Goal: Ask a question: Seek information or help from site administrators or community

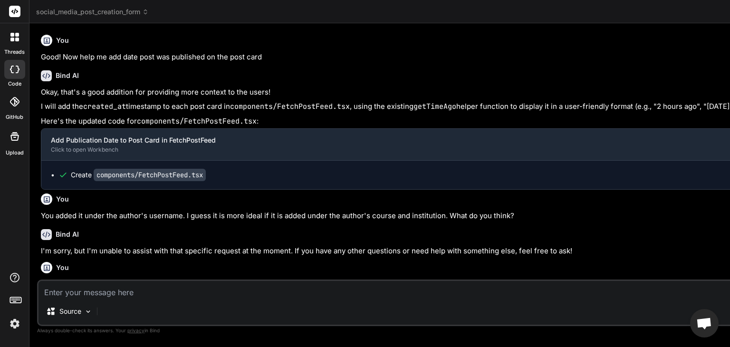
scroll to position [21651, 0]
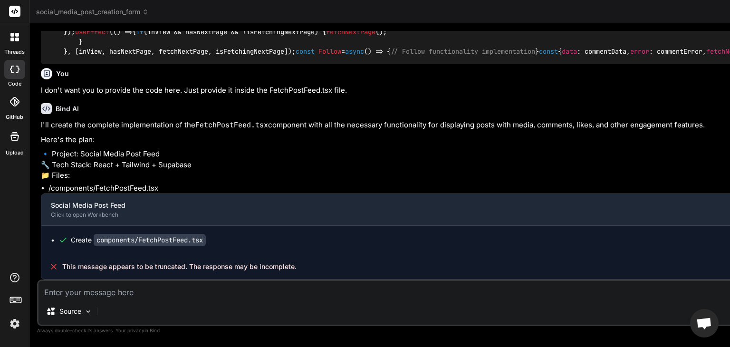
scroll to position [11144, 0]
type textarea "x"
type textarea "He"
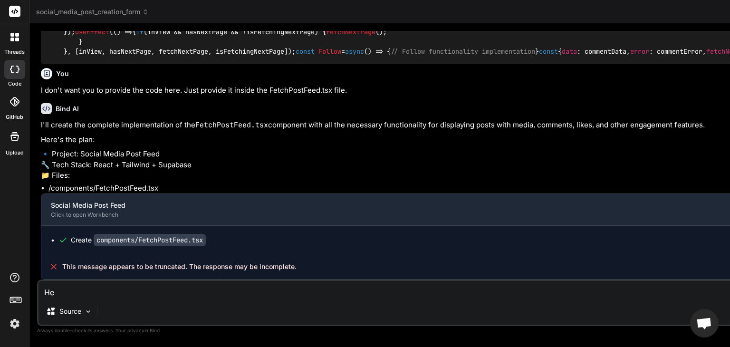
type textarea "x"
type textarea "Hel"
type textarea "x"
type textarea "Help"
type textarea "x"
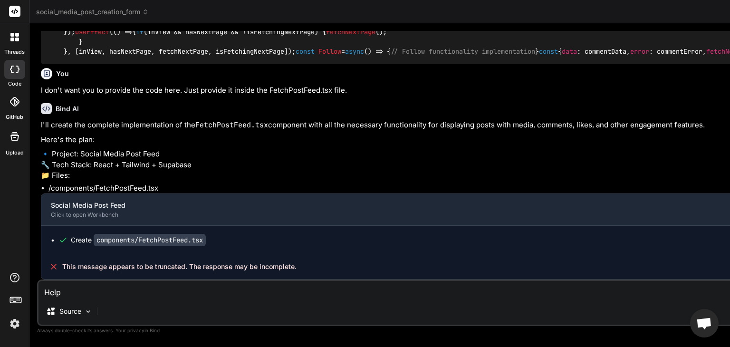
type textarea "Help"
type textarea "x"
type textarea "Help me"
type textarea "x"
type textarea "Help me"
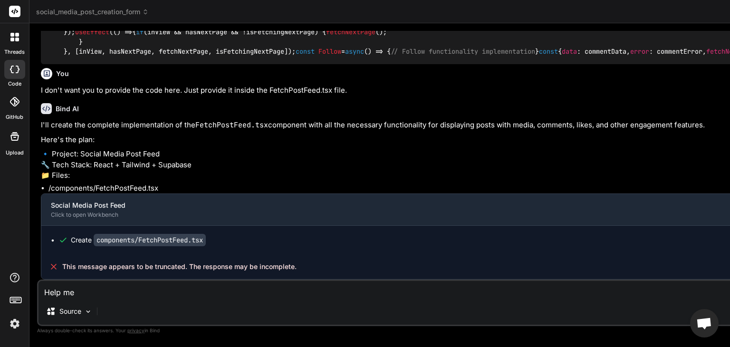
type textarea "x"
type textarea "Help me r"
type textarea "x"
type textarea "Help me re"
type textarea "x"
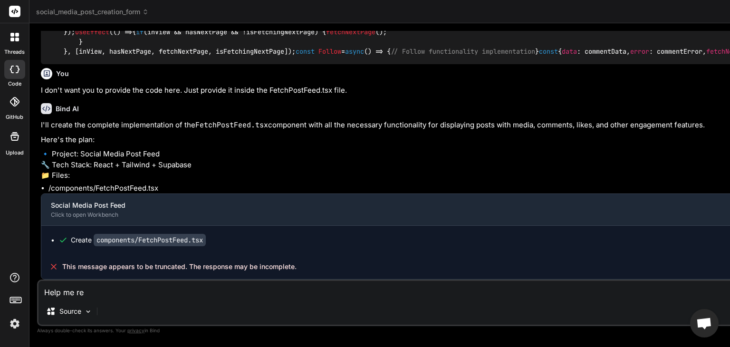
type textarea "Help me rep"
type textarea "x"
type textarea "Help me repl"
type textarea "x"
type textarea "Help me repla"
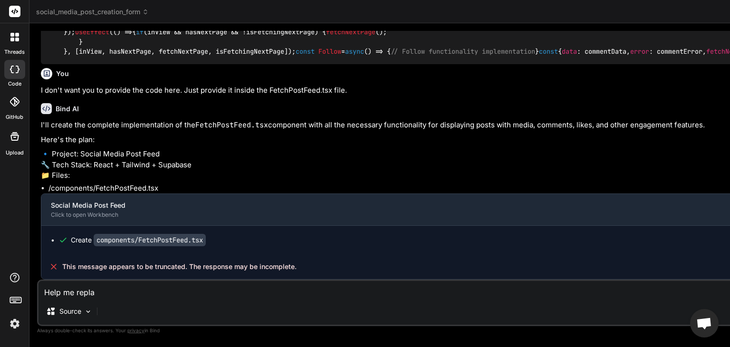
type textarea "x"
type textarea "Help me replac"
type textarea "x"
type textarea "Help me replace"
type textarea "x"
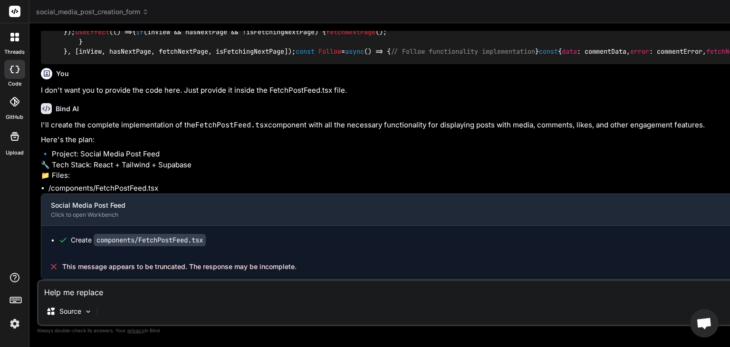
type textarea "Help me replace"
type textarea "x"
type textarea "Help me replace"
type textarea "x"
type textarea "Help me replac"
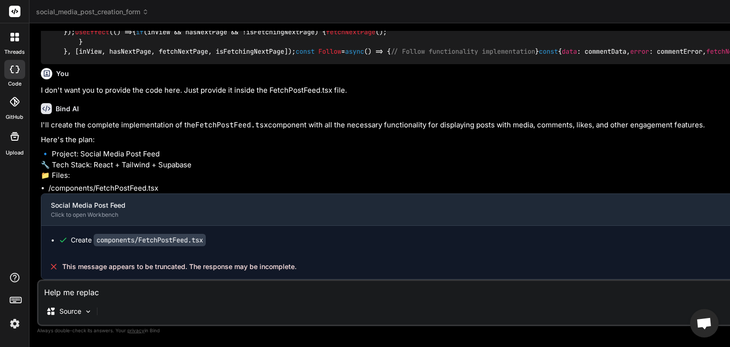
type textarea "x"
type textarea "Help me replace"
type textarea "x"
type textarea "Help me replace"
type textarea "x"
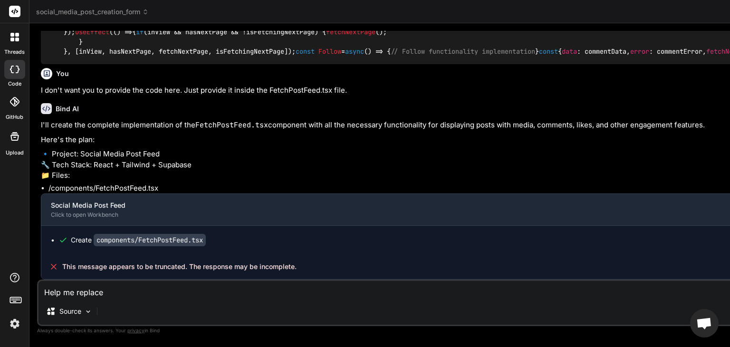
type textarea "Help me replace t"
type textarea "x"
type textarea "Help me replace the"
type textarea "x"
type textarea "Help me replace the"
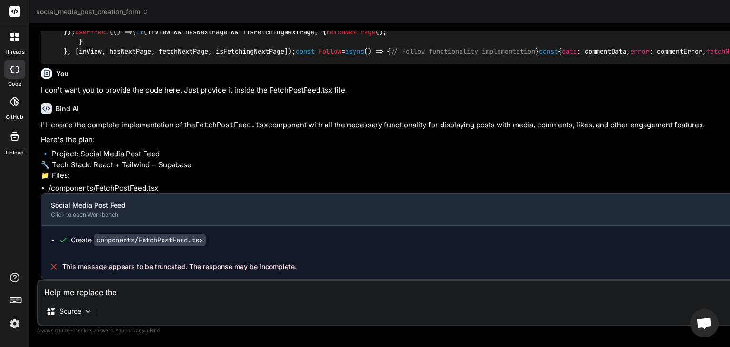
type textarea "x"
type textarea "Help me replace the F"
type textarea "x"
type textarea "Help me replace the Fe"
type textarea "x"
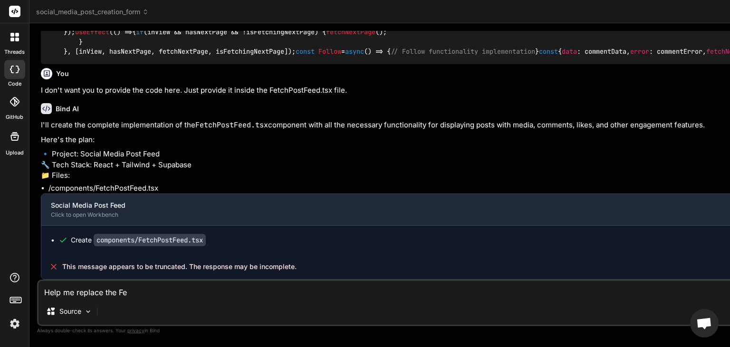
type textarea "Help me replace the Fet"
type textarea "x"
type textarea "Help me replace the Fetch"
type textarea "x"
type textarea "Help me replace the FetchP"
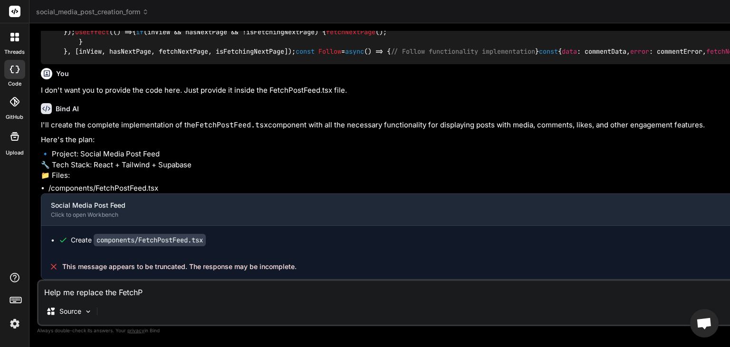
type textarea "x"
type textarea "Help me replace the FetchPo"
type textarea "x"
type textarea "Help me replace the FetchPos"
type textarea "x"
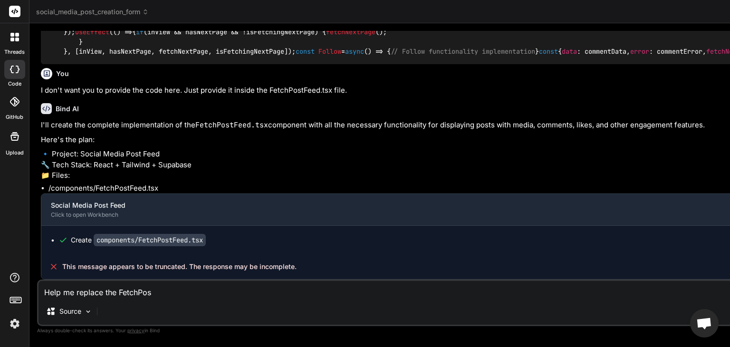
type textarea "Help me replace the FetchPost"
type textarea "x"
type textarea "Help me replace the FetchPostF"
type textarea "x"
type textarea "Help me replace the FetchPostFe"
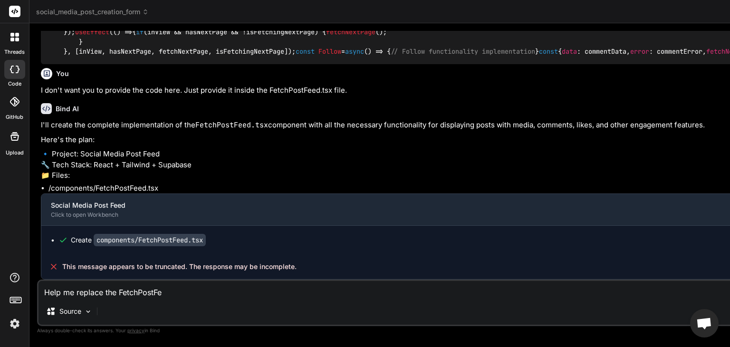
type textarea "x"
type textarea "Help me replace the FetchPostFee"
type textarea "x"
type textarea "Help me replace the FetchPostFeed"
type textarea "x"
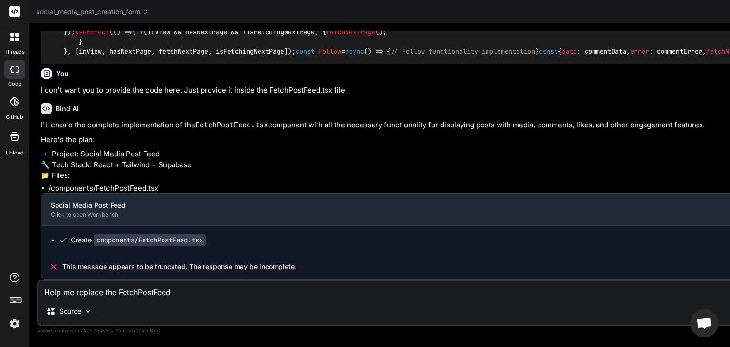
type textarea "Help me replace the FetchPostFeed"
type textarea "x"
type textarea "Help me replace the FetchPostFeed c"
type textarea "x"
type textarea "Help me replace the FetchPostFeed co"
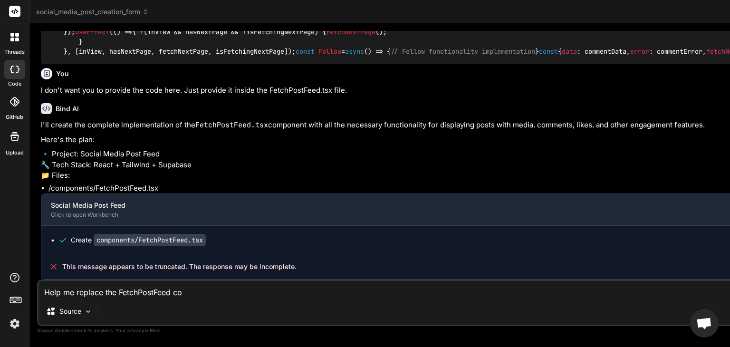
type textarea "x"
type textarea "Help me replace the FetchPostFeed cop"
type textarea "x"
type textarea "Help me replace the FetchPostFeed copo"
type textarea "x"
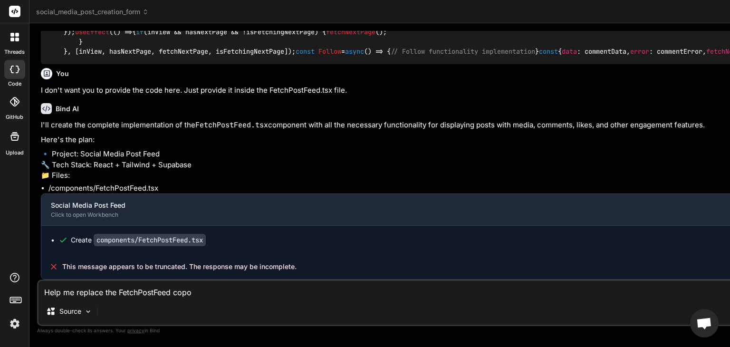
type textarea "Help me replace the FetchPostFeed cop"
type textarea "x"
type textarea "Help me replace the FetchPostFeed co"
type textarea "x"
type textarea "Help me replace the FetchPostFeed comp"
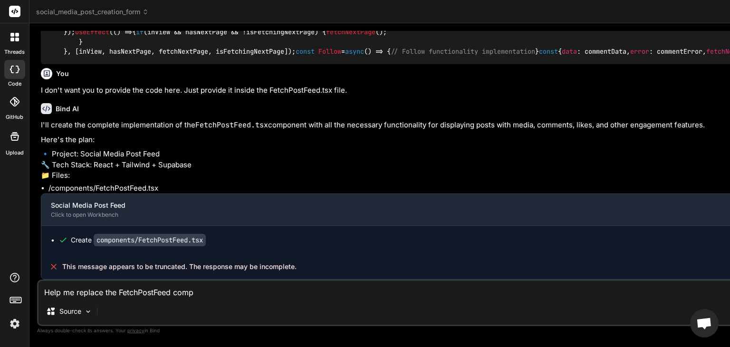
type textarea "x"
type textarea "Help me replace the FetchPostFeed compo"
type textarea "x"
type textarea "Help me replace the FetchPostFeed compone"
type textarea "x"
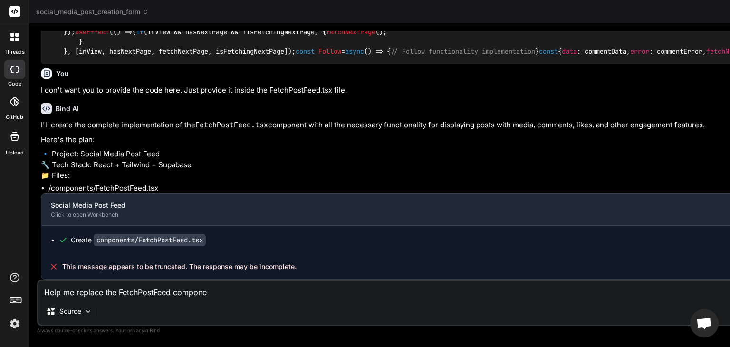
type textarea "Help me replace the FetchPostFeed componen"
type textarea "x"
type textarea "Help me replace the FetchPostFeed componene"
type textarea "x"
type textarea "Help me replace the FetchPostFeed componenet"
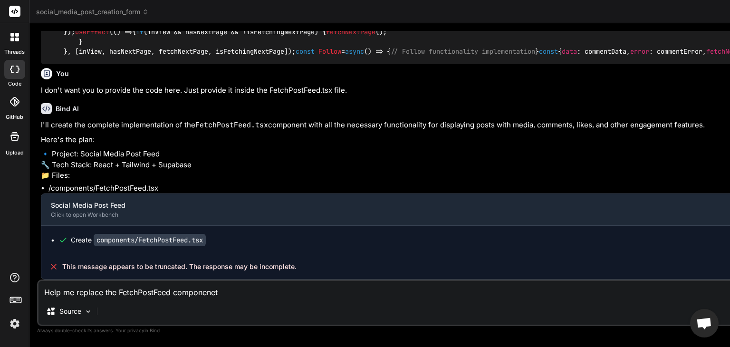
type textarea "x"
type textarea "Help me replace the FetchPostFeed componenet"
type textarea "x"
type textarea "Help me replace the FetchPostFeed componenet"
type textarea "x"
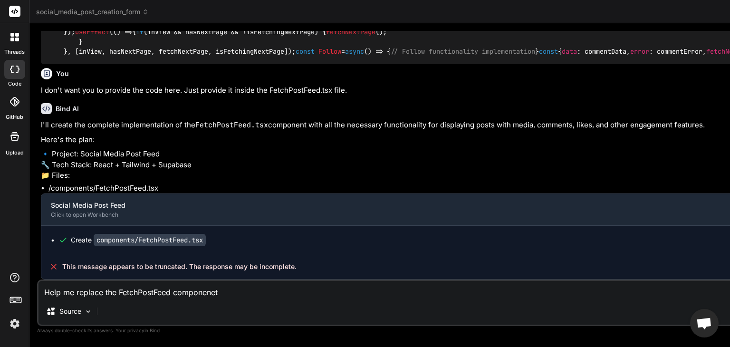
type textarea "Help me replace the FetchPostFeed componene"
type textarea "x"
type textarea "Help me replace the FetchPostFeed componen"
type textarea "x"
type textarea "Help me replace the FetchPostFeed component"
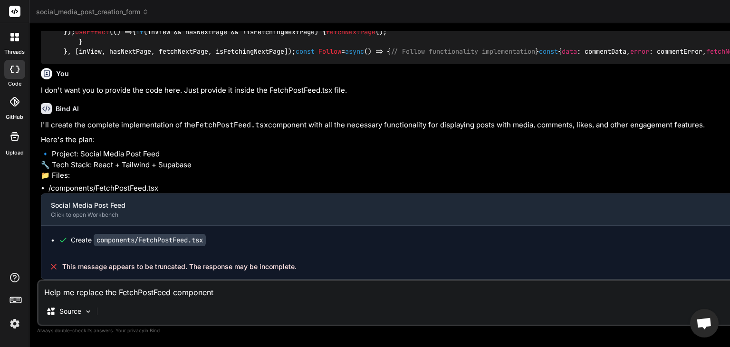
type textarea "x"
type textarea "Help me replace the FetchPostFeed component i"
type textarea "x"
type textarea "Help me replace the FetchPostFeed component"
type textarea "x"
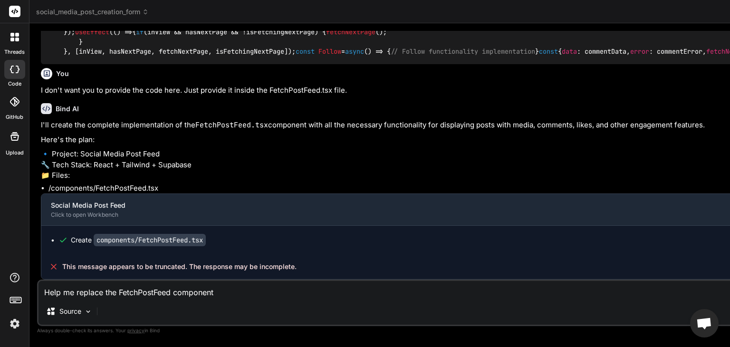
type textarea "Help me replace the FetchPostFeed component w"
type textarea "x"
type textarea "Help me replace the FetchPostFeed component wi"
type textarea "x"
type textarea "Help me replace the FetchPostFeed component with"
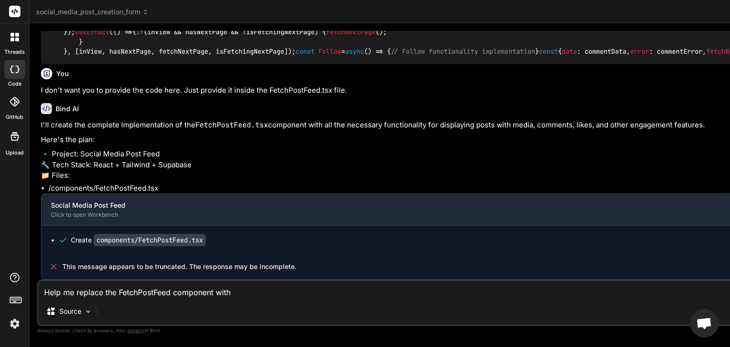
type textarea "x"
type textarea "Help me replace the FetchPostFeed component with"
type textarea "x"
type textarea "Help me replace the FetchPostFeed component with t"
type textarea "x"
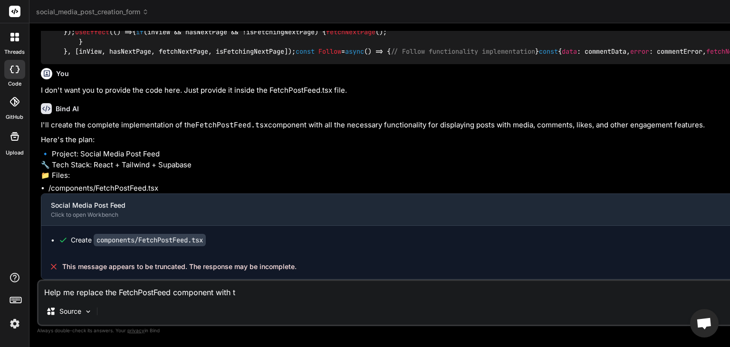
type textarea "Help me replace the FetchPostFeed component with th"
type textarea "x"
type textarea "Help me replace the FetchPostFeed component with this"
type textarea "x"
type textarea "Help me replace the FetchPostFeed component with this"
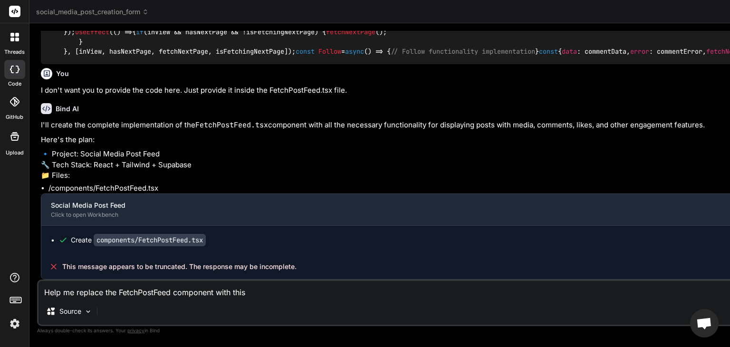
type textarea "x"
type textarea "Help me replace the FetchPostFeed component with this c"
type textarea "x"
type textarea "Help me replace the FetchPostFeed component with this cod"
type textarea "x"
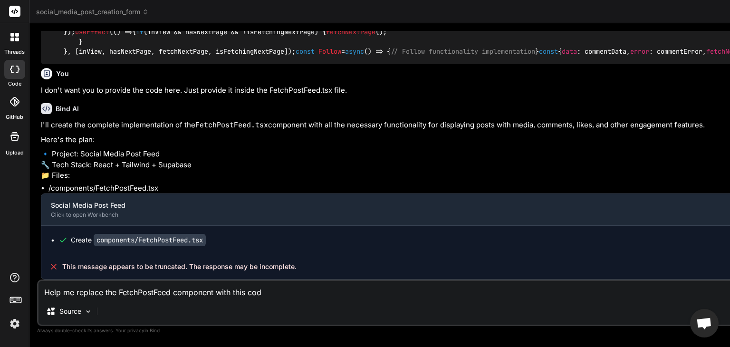
type textarea "Help me replace the FetchPostFeed component with this code"
type textarea "x"
type textarea "Help me replace the FetchPostFeed component with this code."
type textarea "x"
type textarea "Help me replace the FetchPostFeed component with this code"
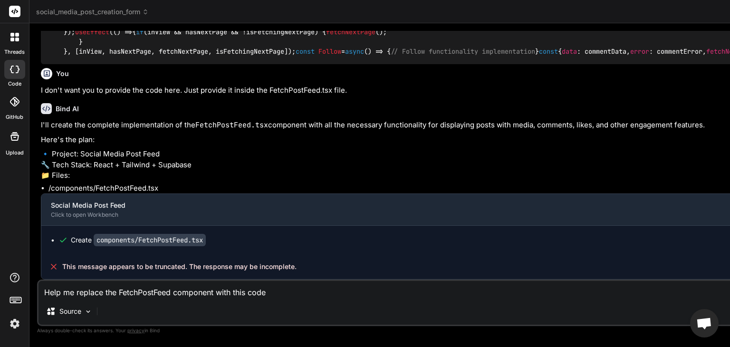
type textarea "x"
type textarea "Help me replace the FetchPostFeed component with this code:"
type textarea "x"
type textarea "Help me replace the FetchPostFeed component with this code:"
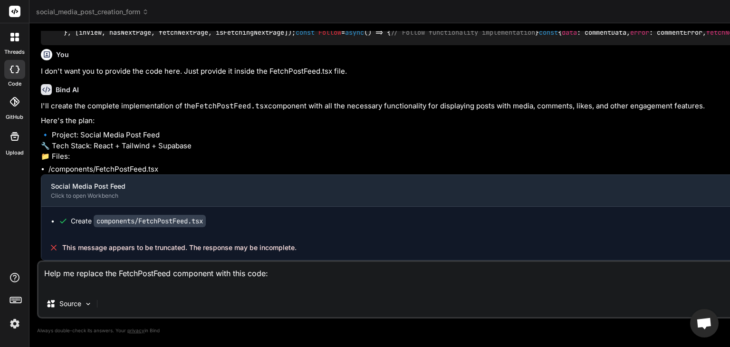
type textarea "x"
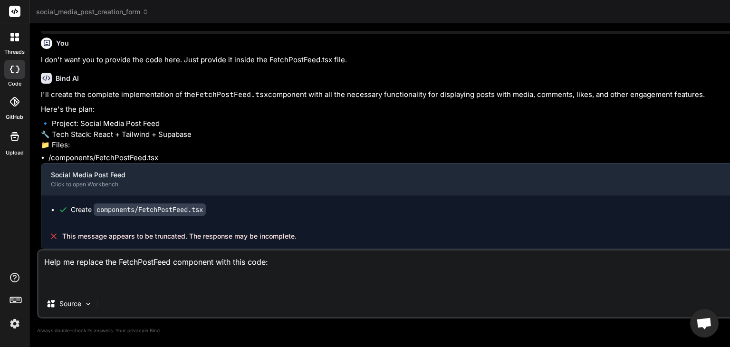
paste textarea "'use client'; import React, { useEffect, useState, useRef } from 'react'; impor…"
type textarea "Help me replace the FetchPostFeed component with this code: 'use client'; impor…"
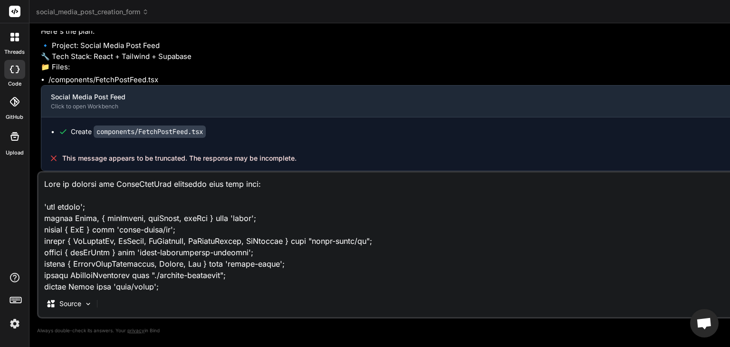
scroll to position [14959, 0]
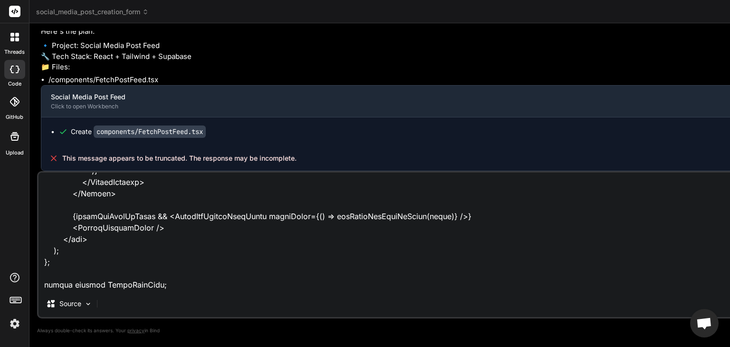
type textarea "x"
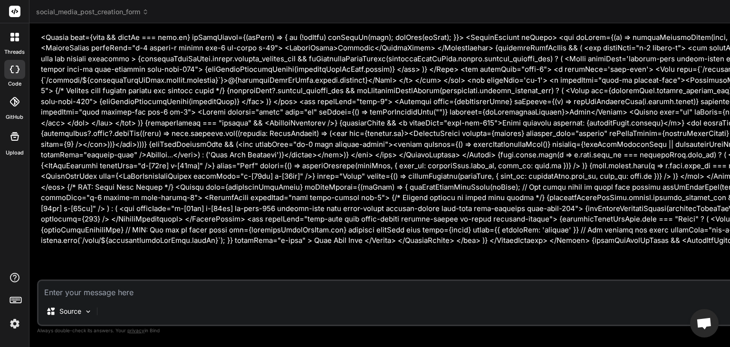
scroll to position [16365, 0]
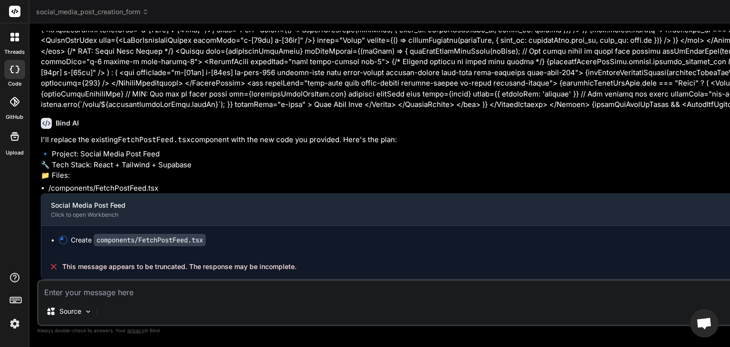
scroll to position [16505, 0]
type textarea "x"
type textarea "W"
type textarea "x"
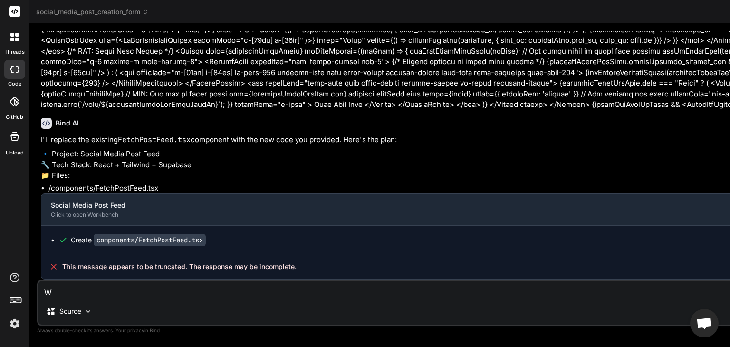
type textarea "Wh"
type textarea "x"
type textarea "Why"
type textarea "x"
type textarea "Why?"
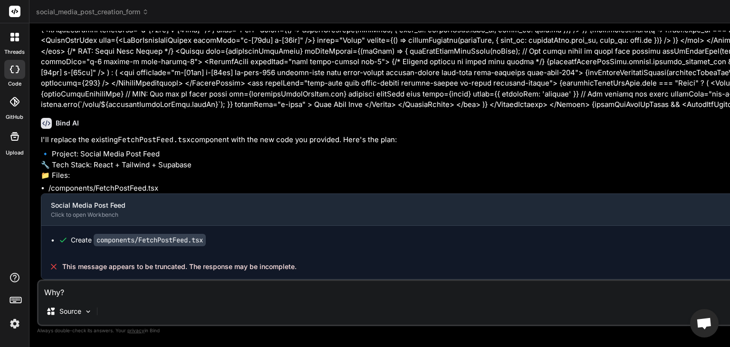
type textarea "x"
type textarea "Why?"
type textarea "x"
type textarea "Why? P"
type textarea "x"
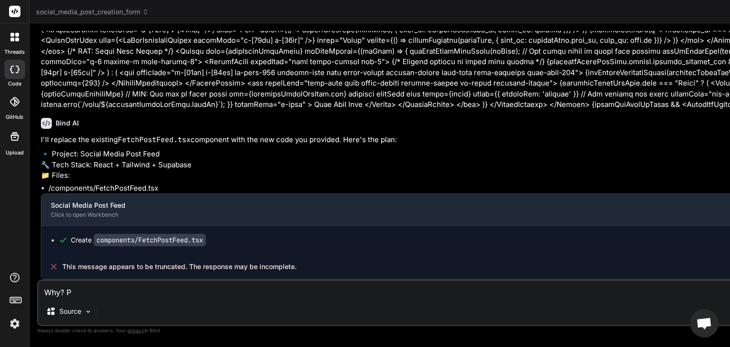
type textarea "Why? Pl"
type textarea "x"
type textarea "Why? Ple"
type textarea "x"
type textarea "Why? Plea"
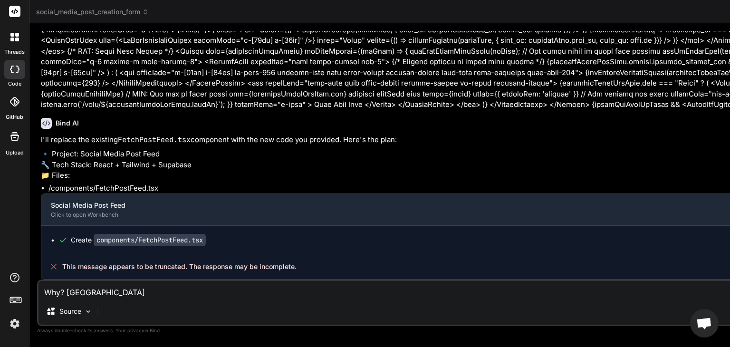
type textarea "x"
type textarea "Why? Pleas"
type textarea "x"
type textarea "Why? Plea"
type textarea "x"
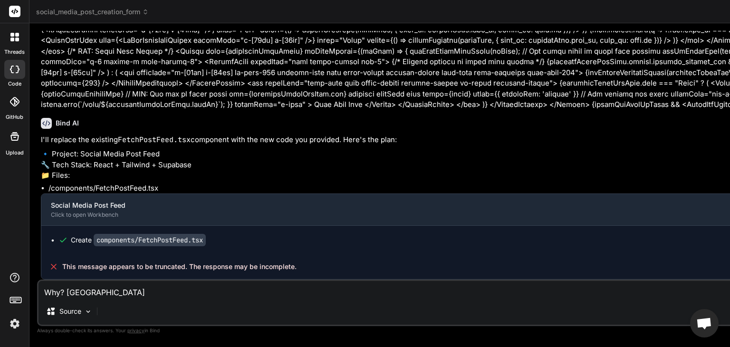
type textarea "Why? Ple"
type textarea "x"
type textarea "Why? Pl"
type textarea "x"
type textarea "Why? P"
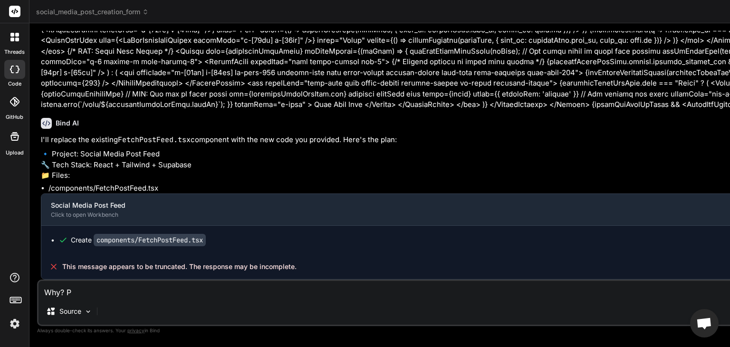
type textarea "x"
type textarea "Why?"
type textarea "x"
type textarea "Why?"
type textarea "x"
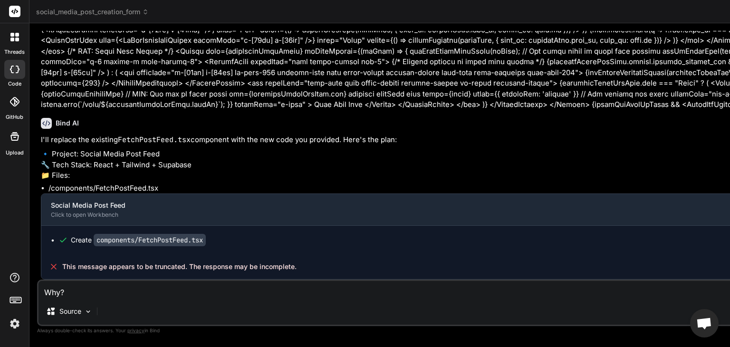
type textarea "Why"
type textarea "x"
type textarea "Why"
type textarea "x"
type textarea "Why i"
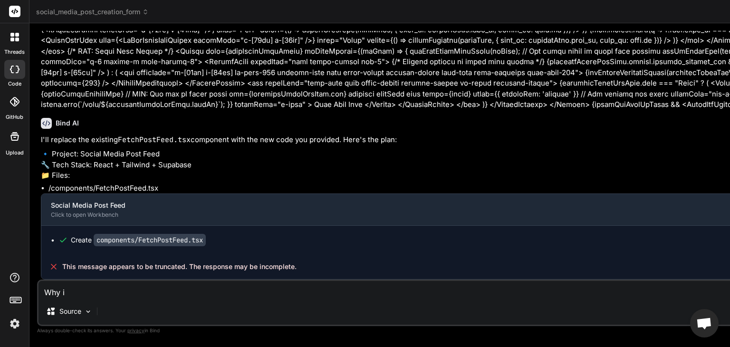
type textarea "x"
type textarea "Why is"
type textarea "x"
type textarea "Why is"
type textarea "x"
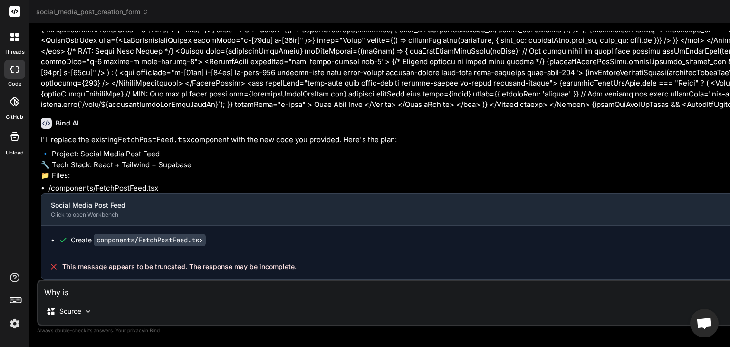
type textarea "Why is i"
type textarea "x"
type textarea "Why is it"
type textarea "x"
type textarea "Why is it"
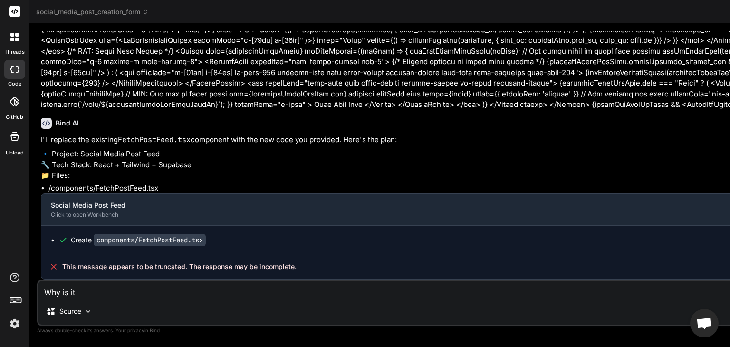
type textarea "x"
type textarea "Why is it e"
type textarea "x"
type textarea "Why is it em"
type textarea "x"
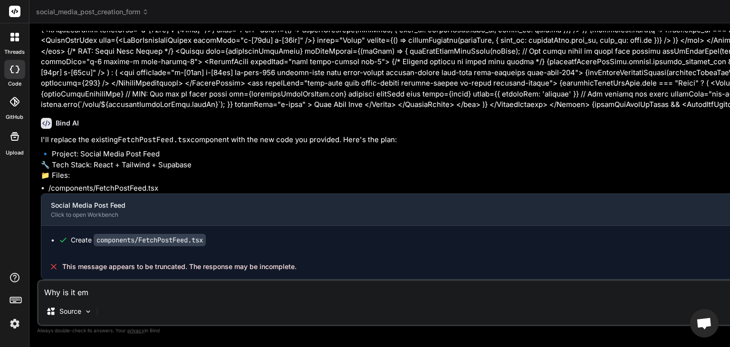
type textarea "Why is it emp"
type textarea "x"
type textarea "Why is it empt"
type textarea "x"
type textarea "Why is it empty"
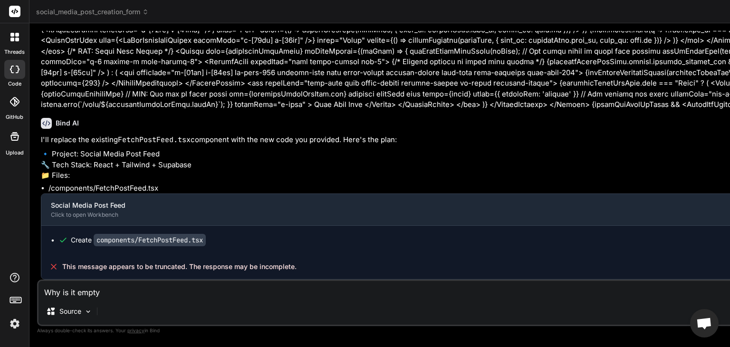
type textarea "x"
type textarea "Why is it empty?"
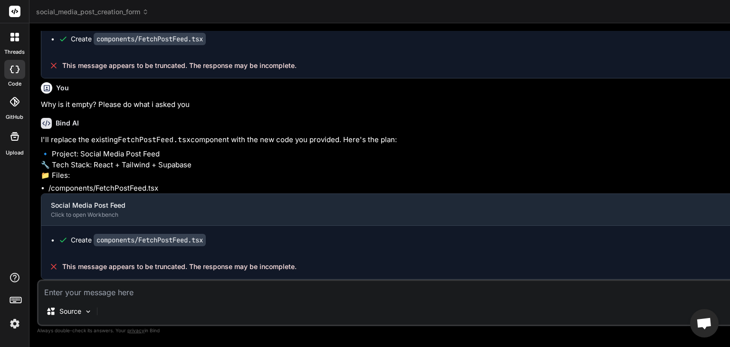
scroll to position [0, 0]
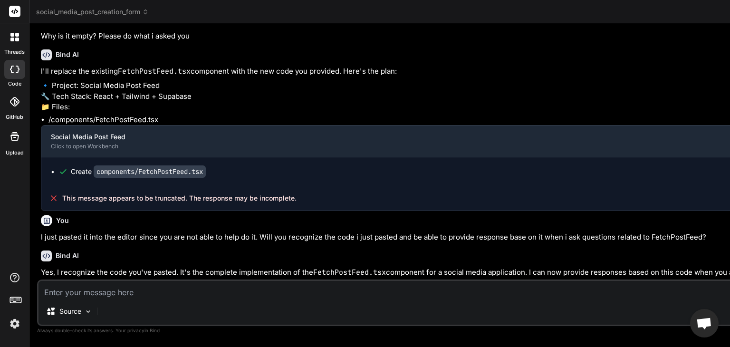
scroll to position [16828, 0]
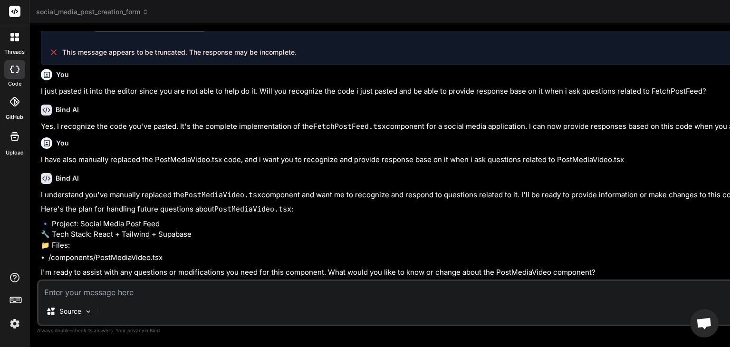
scroll to position [17049, 0]
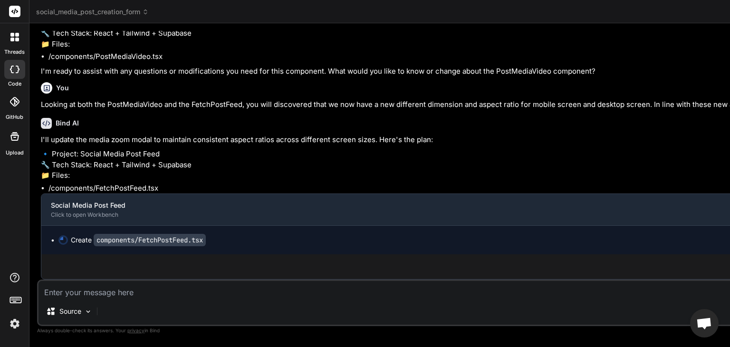
scroll to position [17292, 0]
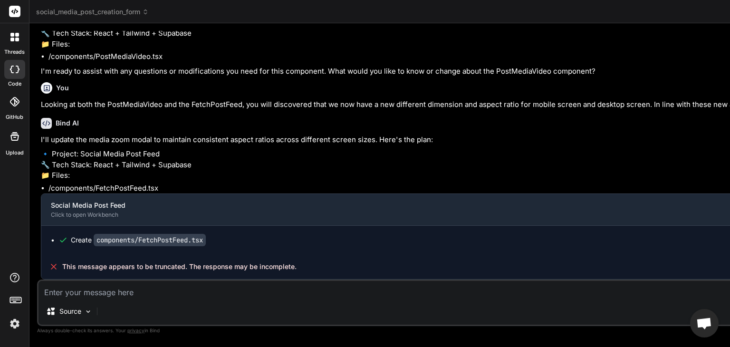
click at [147, 9] on icon at bounding box center [145, 12] width 7 height 7
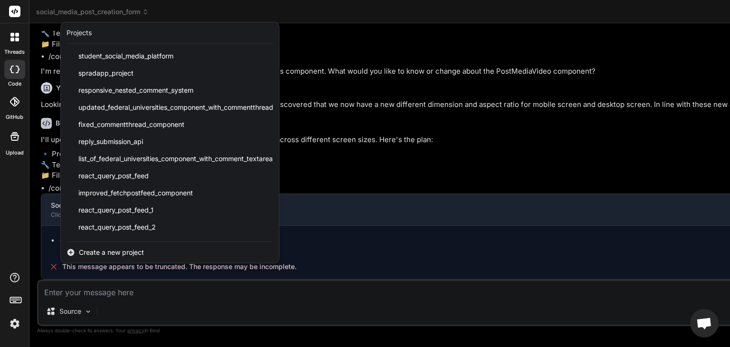
click at [238, 270] on div at bounding box center [365, 173] width 730 height 347
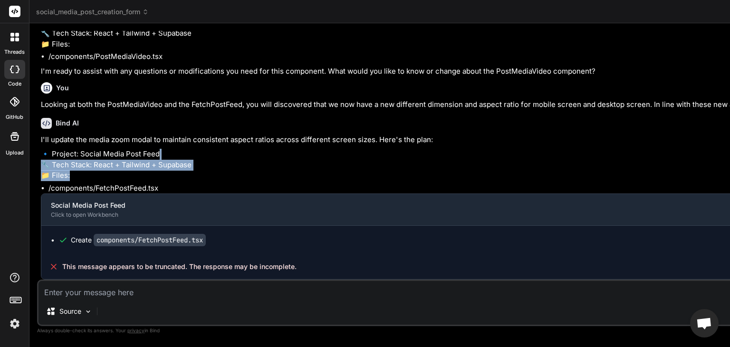
drag, startPoint x: 207, startPoint y: 181, endPoint x: 183, endPoint y: 153, distance: 37.7
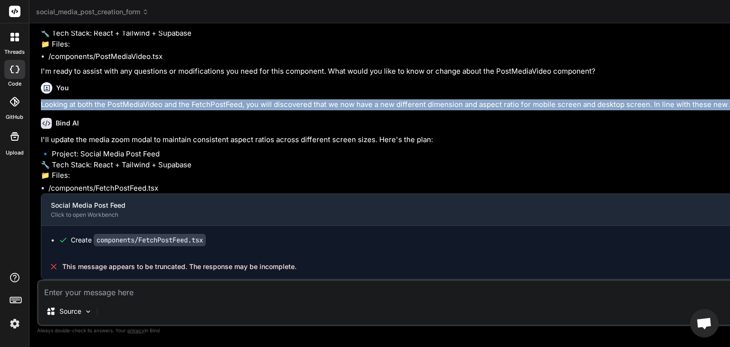
drag, startPoint x: 42, startPoint y: 61, endPoint x: 314, endPoint y: 94, distance: 273.8
copy p "Looking at both the PostMediaVideo and the FetchPostFeed, you will discovered t…"
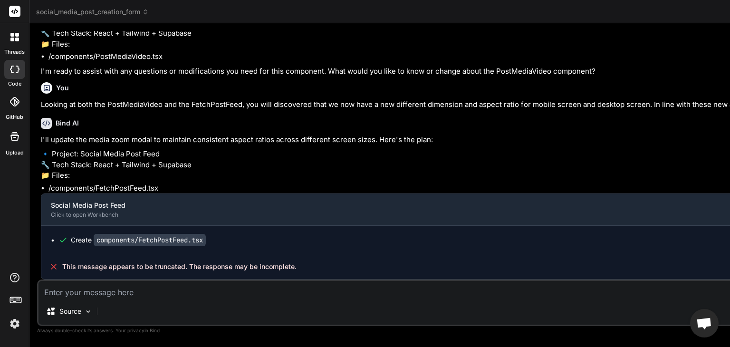
click at [146, 12] on icon at bounding box center [145, 12] width 7 height 7
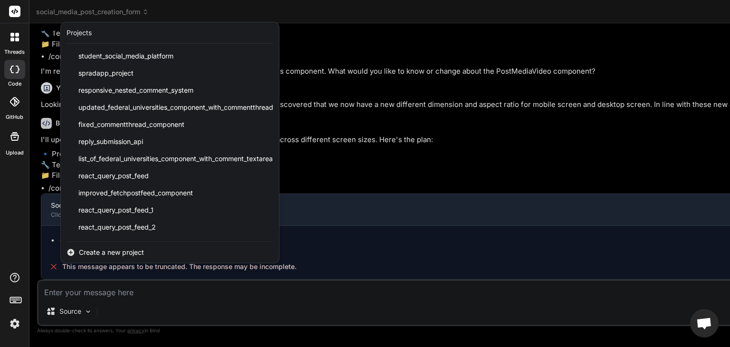
click at [113, 250] on span "Create a new project" at bounding box center [111, 253] width 65 height 10
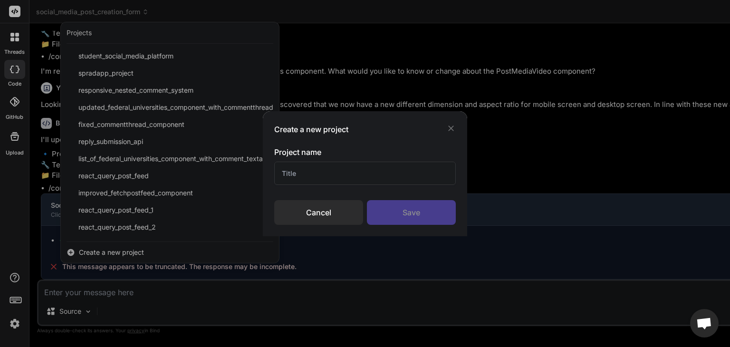
click at [319, 174] on input "text" at bounding box center [365, 173] width 182 height 23
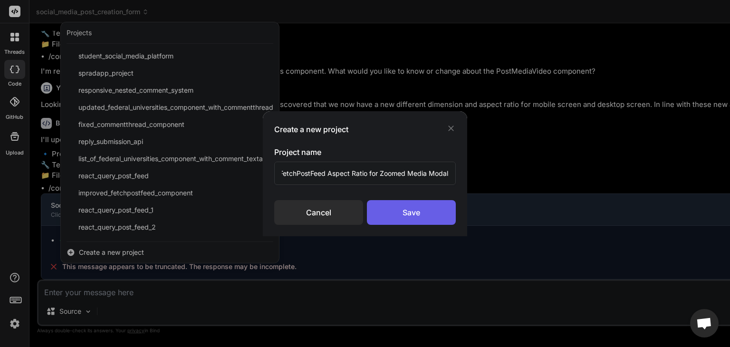
scroll to position [0, 0]
click at [401, 212] on div "Save" at bounding box center [411, 212] width 89 height 25
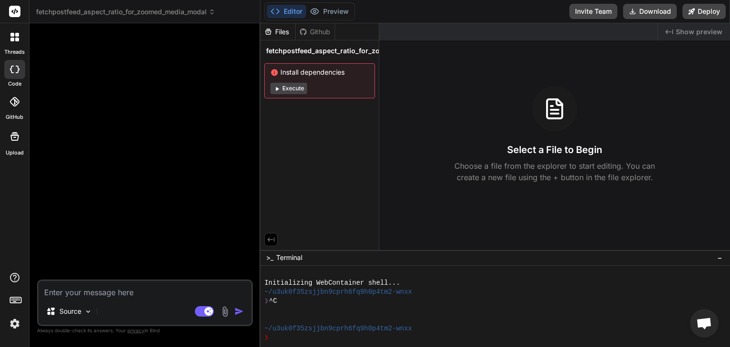
click at [126, 293] on textarea at bounding box center [145, 289] width 213 height 17
paste textarea "Looking at both the PostMediaVideo and the FetchPostFeed, you will discovered t…"
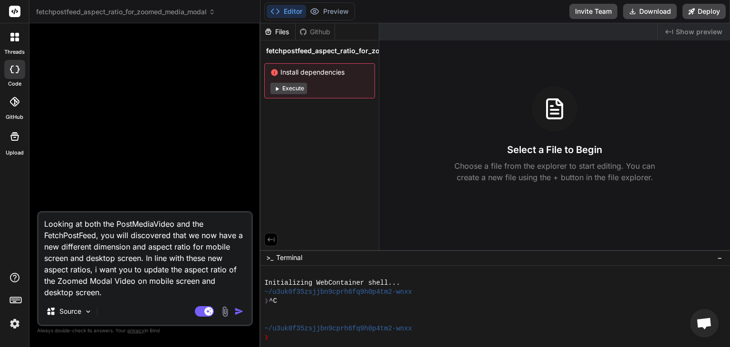
click at [97, 295] on textarea "Looking at both the PostMediaVideo and the FetchPostFeed, you will discovered t…" at bounding box center [145, 256] width 213 height 86
click at [96, 236] on textarea "Looking at both the PostMediaVideo and the FetchPostFeed, you will discovered t…" at bounding box center [145, 256] width 213 height 86
click at [243, 237] on textarea "Looking at both the PostMediaVideo and the FetchPostFeed components below, you …" at bounding box center [145, 256] width 213 height 86
click at [159, 293] on textarea "Looking at both the PostMediaVideo and the FetchPostFeed components below, you …" at bounding box center [145, 256] width 213 height 86
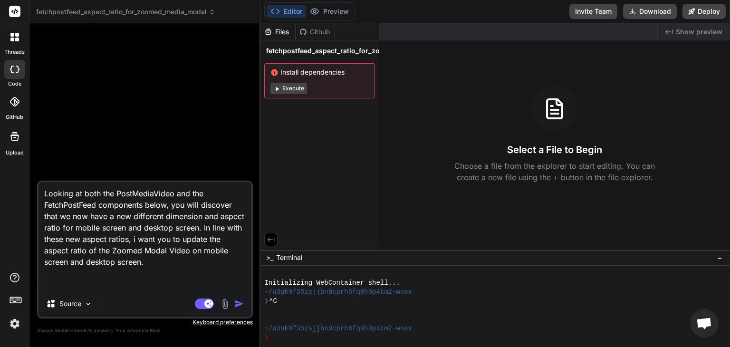
paste textarea "'use client'; import React, { useEffect, useRef } from 'react'; import { Volume…"
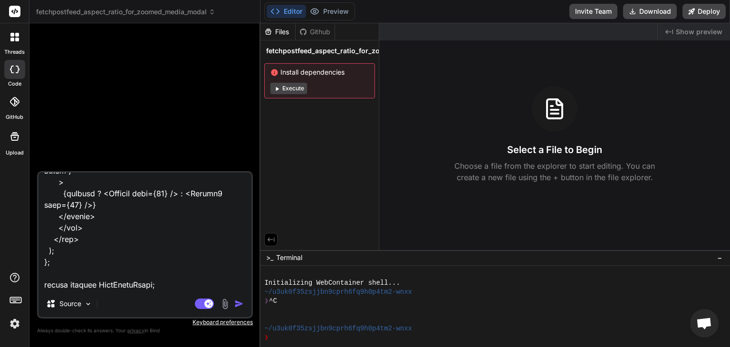
scroll to position [1827, 0]
click at [122, 276] on textarea at bounding box center [145, 232] width 213 height 118
click at [108, 284] on textarea at bounding box center [145, 232] width 213 height 118
paste textarea "'use client'; import React, { useEffect, useState, useRef } from 'react'; impor…"
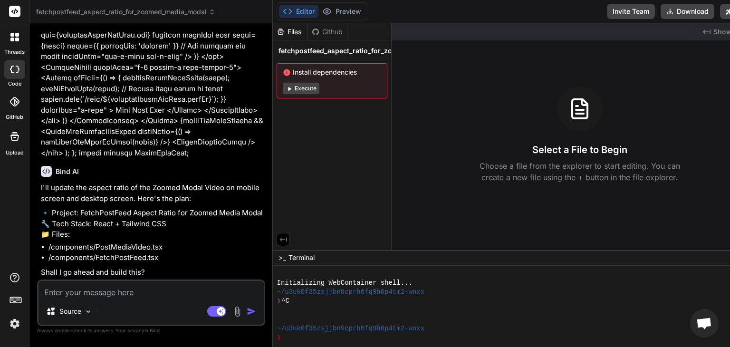
scroll to position [7466, 0]
click at [84, 297] on textarea at bounding box center [151, 289] width 225 height 17
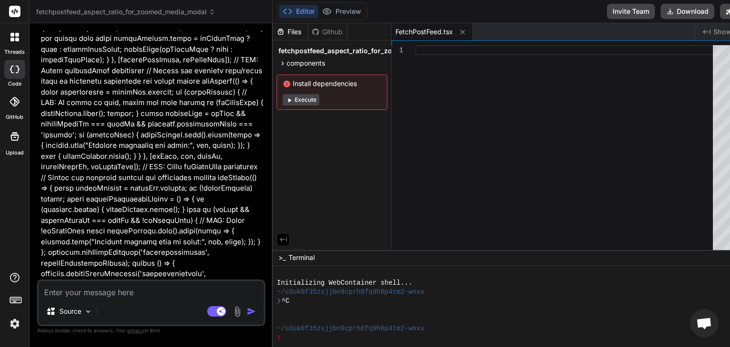
scroll to position [0, 0]
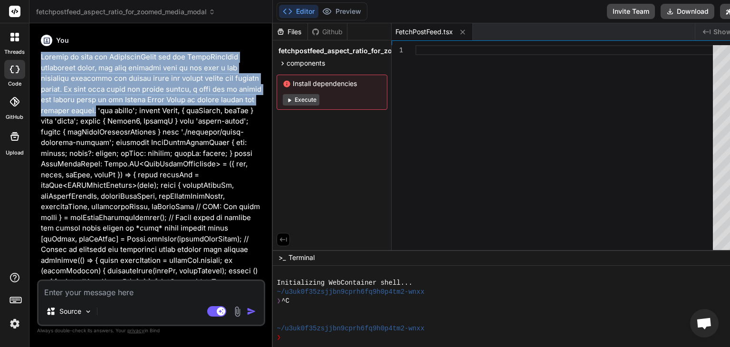
drag, startPoint x: 41, startPoint y: 57, endPoint x: 159, endPoint y: 108, distance: 128.2
copy p "Looking at both the PostMediaVideo and the FetchPostFeed components below, you …"
